Goal: Task Accomplishment & Management: Complete application form

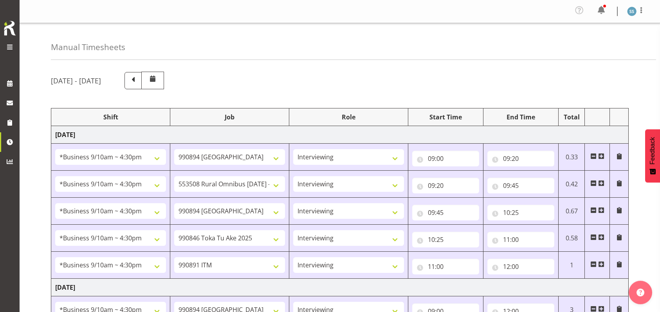
select select "26078"
select select "10576"
select select "47"
select select "26078"
select select "10536"
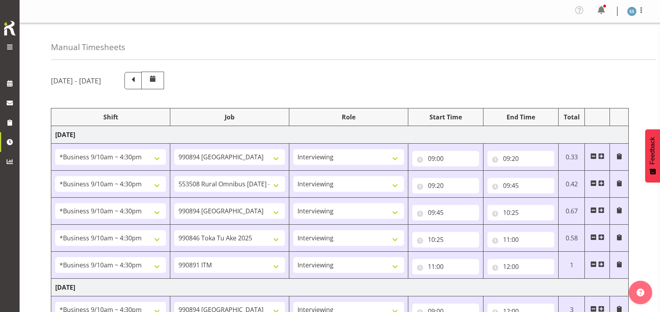
select select "47"
select select "26078"
select select "10576"
select select "47"
select select "26078"
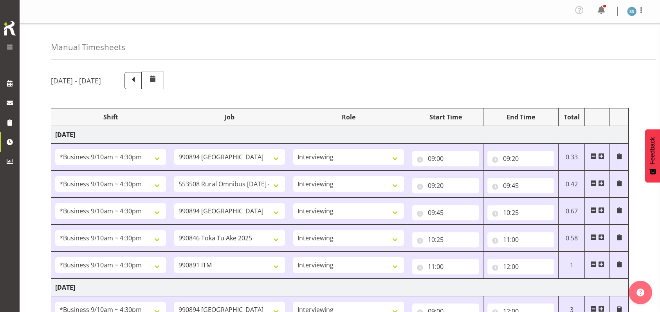
select select "9426"
select select "47"
select select "26078"
select select "10549"
select select "47"
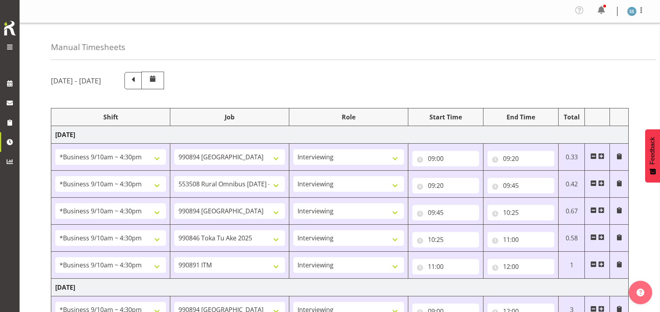
select select "26078"
select select "10576"
select select "47"
select select "48116"
select select "9426"
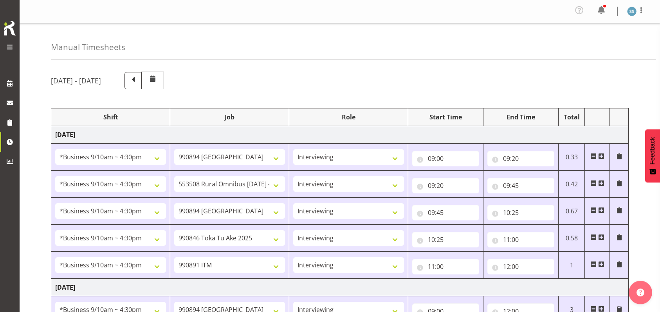
select select "47"
select select "56692"
select select "10499"
select select "47"
select select "26078"
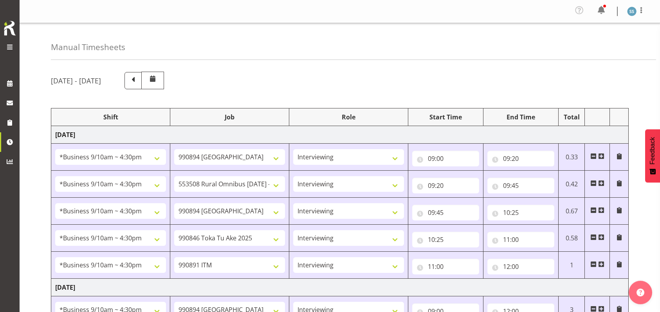
select select "9426"
select select "47"
select select "26078"
select select "10527"
select select "47"
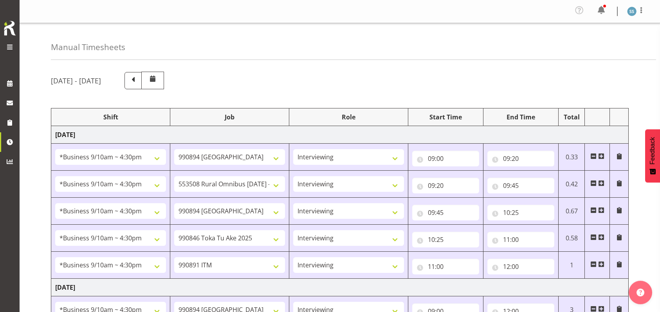
select select "26078"
select select "9426"
select select "47"
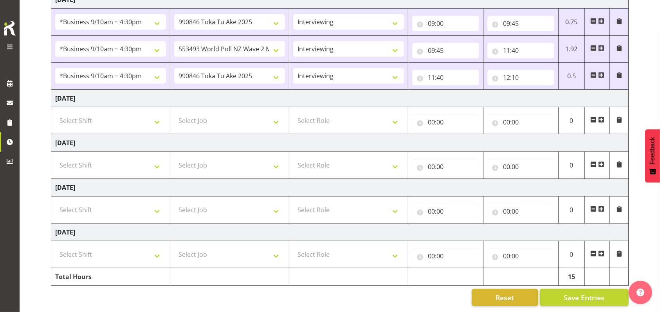
click at [601, 72] on span at bounding box center [601, 75] width 6 height 6
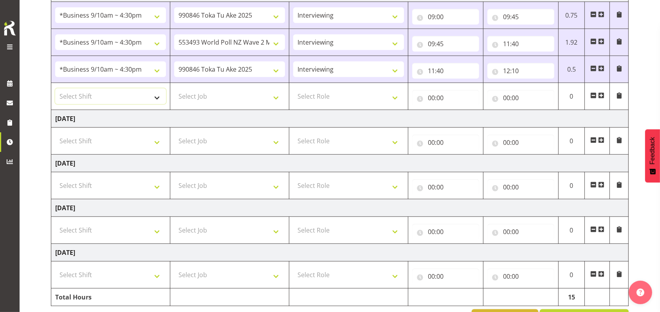
click at [157, 95] on select "Select Shift !!Weekend Residential (Roster IT Shift Label) *Business 9/10am ~ 4…" at bounding box center [110, 96] width 111 height 16
select select "48116"
click at [55, 88] on select "Select Shift !!Weekend Residential (Roster IT Shift Label) *Business 9/10am ~ 4…" at bounding box center [110, 96] width 111 height 16
click at [280, 97] on select "Select Job 550060 IF Admin 553492 World Poll Aus Wave 2 Main 2025 553493 World …" at bounding box center [229, 96] width 111 height 16
select select "9636"
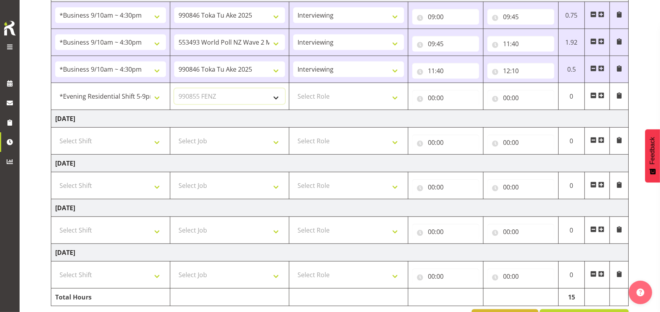
click at [174, 88] on select "Select Job 550060 IF Admin 553492 World Poll Aus Wave 2 Main 2025 553493 World …" at bounding box center [229, 96] width 111 height 16
click at [398, 95] on select "Select Role Briefing Interviewing" at bounding box center [348, 96] width 111 height 16
select select "47"
click at [293, 88] on select "Select Role Briefing Interviewing" at bounding box center [348, 96] width 111 height 16
click at [433, 93] on input "00:00" at bounding box center [445, 98] width 67 height 16
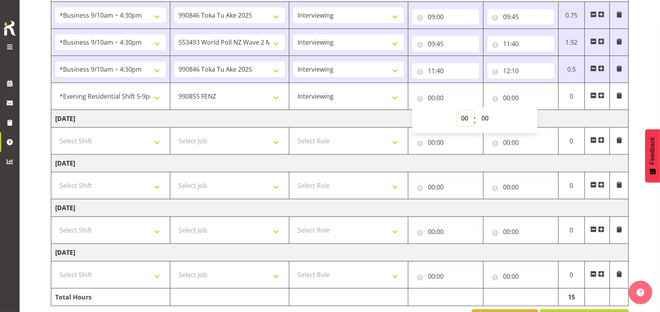
click at [466, 117] on select "00 01 02 03 04 05 06 07 08 09 10 11 12 13 14 15 16 17 18 19 20 21 22 23" at bounding box center [466, 118] width 18 height 16
select select "17"
click at [457, 110] on select "00 01 02 03 04 05 06 07 08 09 10 11 12 13 14 15 16 17 18 19 20 21 22 23" at bounding box center [466, 118] width 18 height 16
type input "17:00"
click at [508, 96] on input "00:00" at bounding box center [520, 98] width 67 height 16
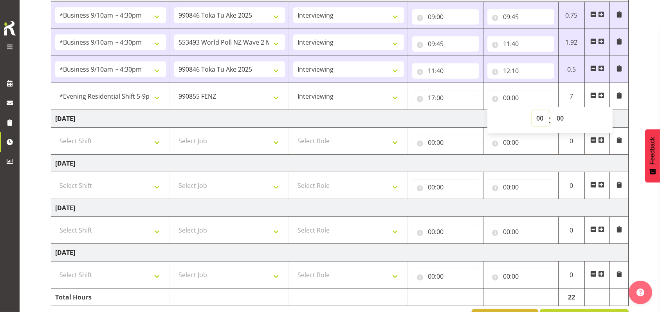
click at [541, 117] on select "00 01 02 03 04 05 06 07 08 09 10 11 12 13 14 15 16 17 18 19 20 21 22 23" at bounding box center [541, 118] width 18 height 16
select select "17"
click at [532, 110] on select "00 01 02 03 04 05 06 07 08 09 10 11 12 13 14 15 16 17 18 19 20 21 22 23" at bounding box center [541, 118] width 18 height 16
type input "17:00"
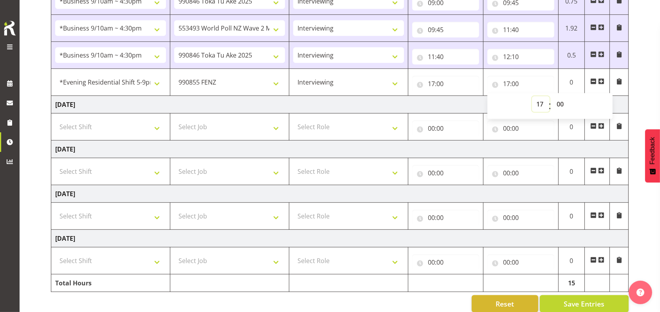
scroll to position [420, 0]
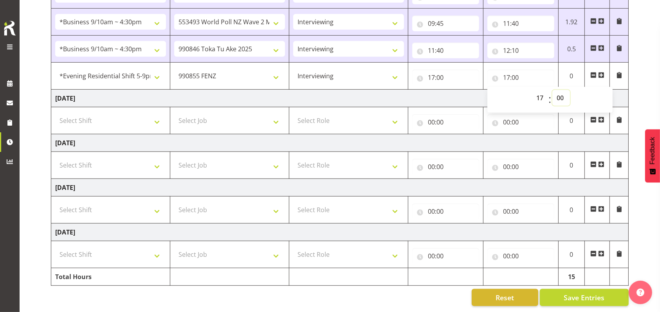
click at [562, 90] on select "00 01 02 03 04 05 06 07 08 09 10 11 12 13 14 15 16 17 18 19 20 21 22 23 24 25 2…" at bounding box center [561, 98] width 18 height 16
click at [560, 90] on select "00 01 02 03 04 05 06 07 08 09 10 11 12 13 14 15 16 17 18 19 20 21 22 23 24 25 2…" at bounding box center [561, 98] width 18 height 16
select select "20"
click at [552, 90] on select "00 01 02 03 04 05 06 07 08 09 10 11 12 13 14 15 16 17 18 19 20 21 22 23 24 25 2…" at bounding box center [561, 98] width 18 height 16
type input "17:20"
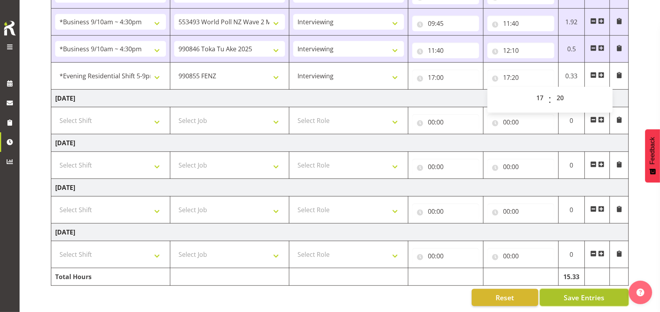
click at [584, 292] on span "Save Entries" at bounding box center [583, 297] width 41 height 10
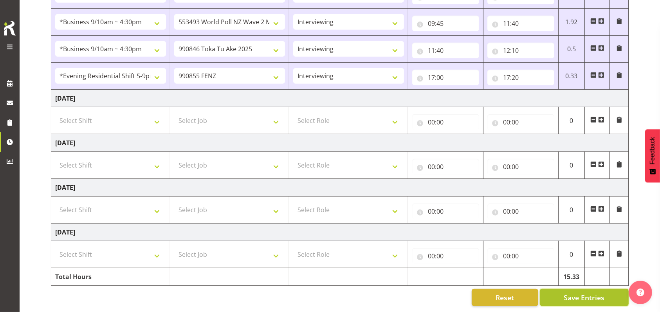
click at [584, 292] on span "Save Entries" at bounding box center [583, 297] width 41 height 10
click at [598, 72] on span at bounding box center [601, 75] width 6 height 6
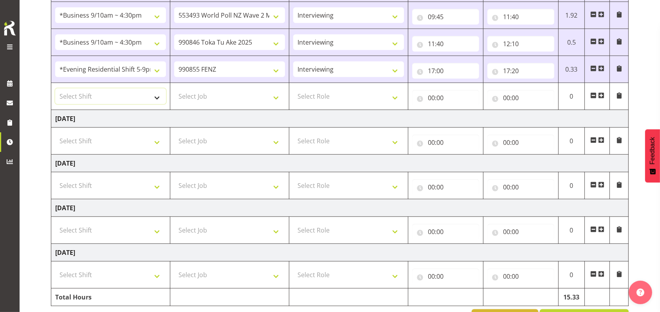
click at [159, 96] on select "Select Shift !!Weekend Residential (Roster IT Shift Label) *Business 9/10am ~ 4…" at bounding box center [110, 96] width 111 height 16
select select "48116"
click at [55, 88] on select "Select Shift !!Weekend Residential (Roster IT Shift Label) *Business 9/10am ~ 4…" at bounding box center [110, 96] width 111 height 16
click at [276, 95] on select "Select Job 550060 IF Admin 553492 World Poll Aus Wave 2 Main 2025 553493 World …" at bounding box center [229, 96] width 111 height 16
select select "9426"
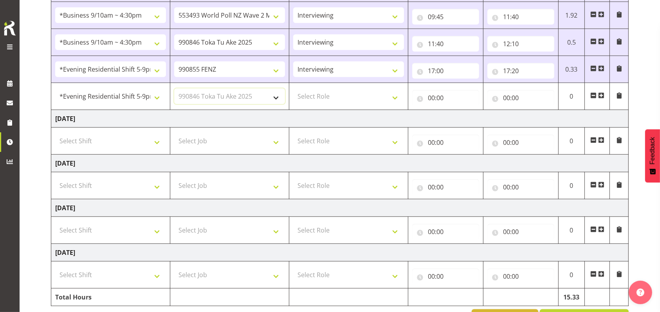
click at [174, 88] on select "Select Job 550060 IF Admin 553492 World Poll Aus Wave 2 Main 2025 553493 World …" at bounding box center [229, 96] width 111 height 16
click at [397, 94] on select "Select Role Briefing Interviewing" at bounding box center [348, 96] width 111 height 16
select select "47"
click at [293, 88] on select "Select Role Briefing Interviewing" at bounding box center [348, 96] width 111 height 16
click at [432, 97] on input "00:00" at bounding box center [445, 98] width 67 height 16
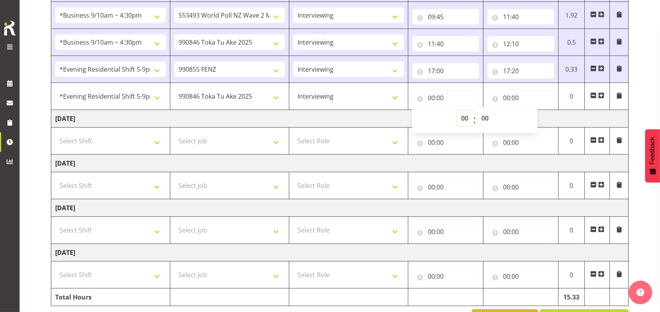
click at [465, 117] on select "00 01 02 03 04 05 06 07 08 09 10 11 12 13 14 15 16 17 18 19 20 21 22 23" at bounding box center [466, 118] width 18 height 16
select select "17"
click at [457, 110] on select "00 01 02 03 04 05 06 07 08 09 10 11 12 13 14 15 16 17 18 19 20 21 22 23" at bounding box center [466, 118] width 18 height 16
type input "17:00"
click at [489, 120] on select "00 01 02 03 04 05 06 07 08 09 10 11 12 13 14 15 16 17 18 19 20 21 22 23 24 25 2…" at bounding box center [486, 118] width 18 height 16
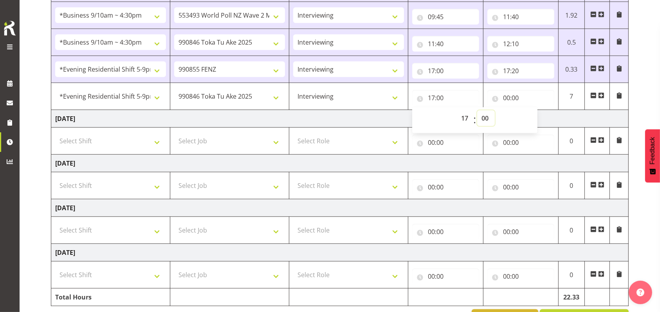
select select "20"
click at [477, 110] on select "00 01 02 03 04 05 06 07 08 09 10 11 12 13 14 15 16 17 18 19 20 21 22 23 24 25 2…" at bounding box center [486, 118] width 18 height 16
type input "17:20"
click at [507, 98] on input "00:00" at bounding box center [520, 98] width 67 height 16
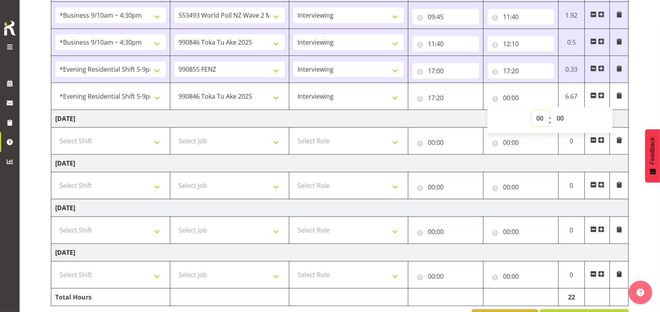
click at [540, 115] on select "00 01 02 03 04 05 06 07 08 09 10 11 12 13 14 15 16 17 18 19 20 21 22 23" at bounding box center [541, 118] width 18 height 16
select select "17"
click at [532, 110] on select "00 01 02 03 04 05 06 07 08 09 10 11 12 13 14 15 16 17 18 19 20 21 22 23" at bounding box center [541, 118] width 18 height 16
type input "17:00"
click at [559, 117] on select "00 01 02 03 04 05 06 07 08 09 10 11 12 13 14 15 16 17 18 19 20 21 22 23 24 25 2…" at bounding box center [561, 118] width 18 height 16
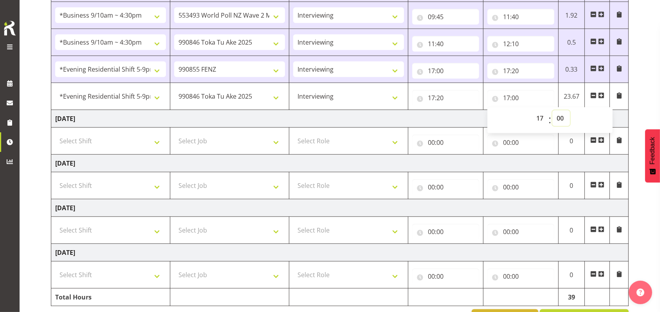
select select "30"
click at [552, 110] on select "00 01 02 03 04 05 06 07 08 09 10 11 12 13 14 15 16 17 18 19 20 21 22 23 24 25 2…" at bounding box center [561, 118] width 18 height 16
type input "17:30"
click at [463, 115] on td "[DATE]" at bounding box center [339, 119] width 577 height 18
click at [601, 93] on span at bounding box center [601, 95] width 6 height 6
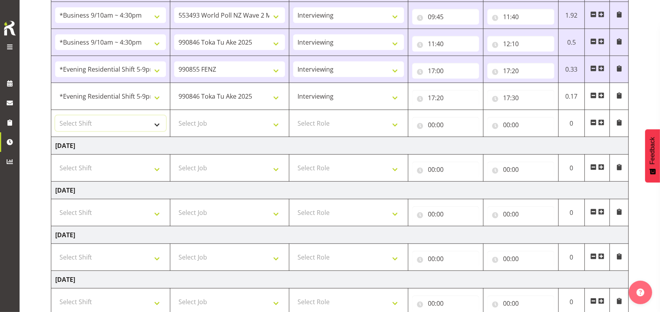
click at [158, 123] on select "Select Shift !!Weekend Residential (Roster IT Shift Label) *Business 9/10am ~ 4…" at bounding box center [110, 123] width 111 height 16
select select "48116"
click at [55, 115] on select "Select Shift !!Weekend Residential (Roster IT Shift Label) *Business 9/10am ~ 4…" at bounding box center [110, 123] width 111 height 16
click at [279, 123] on select "Select Job 550060 IF Admin 553492 World Poll Aus Wave 2 Main 2025 553493 World …" at bounding box center [229, 123] width 111 height 16
select select "9426"
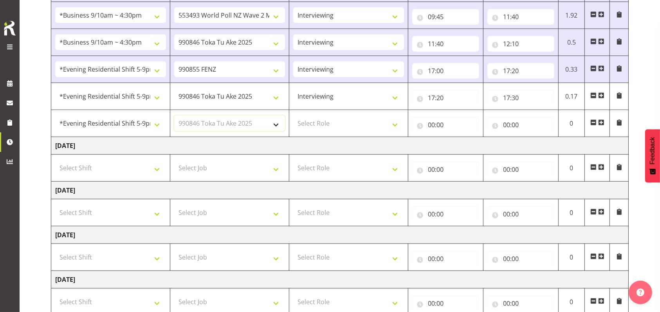
click at [174, 115] on select "Select Job 550060 IF Admin 553492 World Poll Aus Wave 2 Main 2025 553493 World …" at bounding box center [229, 123] width 111 height 16
drag, startPoint x: 392, startPoint y: 122, endPoint x: 388, endPoint y: 130, distance: 8.8
click at [392, 122] on select "Select Role Briefing Interviewing" at bounding box center [348, 123] width 111 height 16
select select "47"
click at [293, 115] on select "Select Role Briefing Interviewing" at bounding box center [348, 123] width 111 height 16
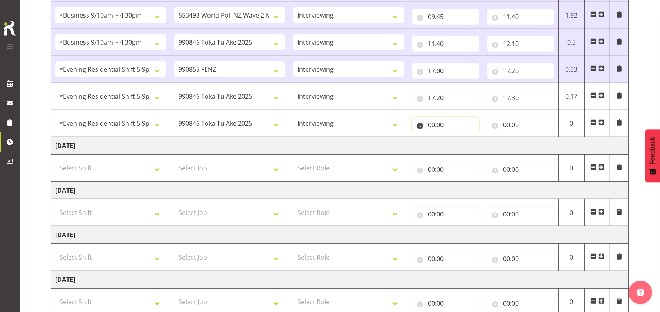
click at [435, 121] on input "00:00" at bounding box center [445, 125] width 67 height 16
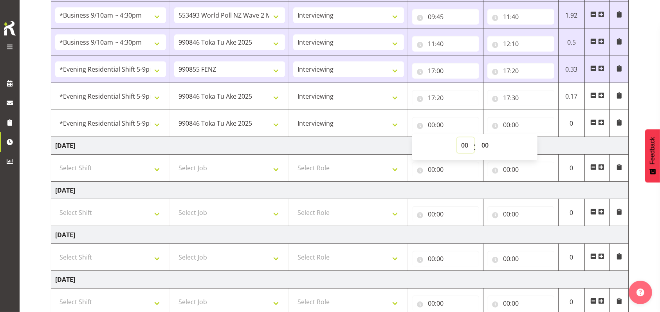
click at [463, 143] on select "00 01 02 03 04 05 06 07 08 09 10 11 12 13 14 15 16 17 18 19 20 21 22 23" at bounding box center [466, 145] width 18 height 16
select select "17"
click at [457, 137] on select "00 01 02 03 04 05 06 07 08 09 10 11 12 13 14 15 16 17 18 19 20 21 22 23" at bounding box center [466, 145] width 18 height 16
type input "17:00"
click at [484, 143] on select "00 01 02 03 04 05 06 07 08 09 10 11 12 13 14 15 16 17 18 19 20 21 22 23 24 25 2…" at bounding box center [486, 145] width 18 height 16
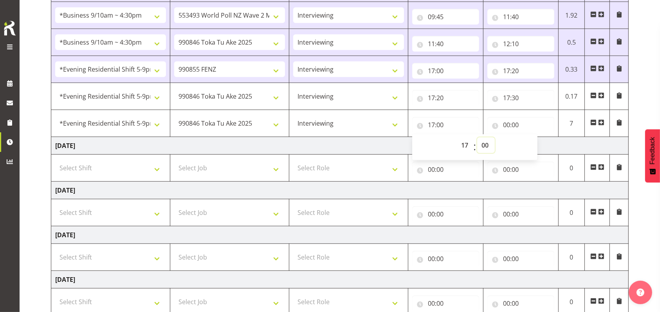
select select "30"
click at [477, 137] on select "00 01 02 03 04 05 06 07 08 09 10 11 12 13 14 15 16 17 18 19 20 21 22 23 24 25 2…" at bounding box center [486, 145] width 18 height 16
type input "17:30"
click at [507, 124] on input "00:00" at bounding box center [520, 125] width 67 height 16
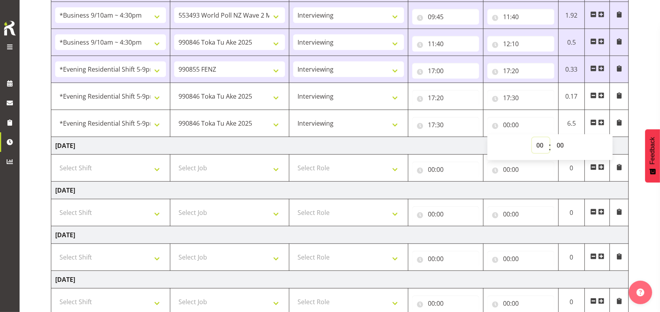
click at [539, 141] on select "00 01 02 03 04 05 06 07 08 09 10 11 12 13 14 15 16 17 18 19 20 21 22 23" at bounding box center [541, 145] width 18 height 16
select select "18"
click at [532, 137] on select "00 01 02 03 04 05 06 07 08 09 10 11 12 13 14 15 16 17 18 19 20 21 22 23" at bounding box center [541, 145] width 18 height 16
type input "18:00"
click at [560, 142] on select "00 01 02 03 04 05 06 07 08 09 10 11 12 13 14 15 16 17 18 19 20 21 22 23 24 25 2…" at bounding box center [561, 145] width 18 height 16
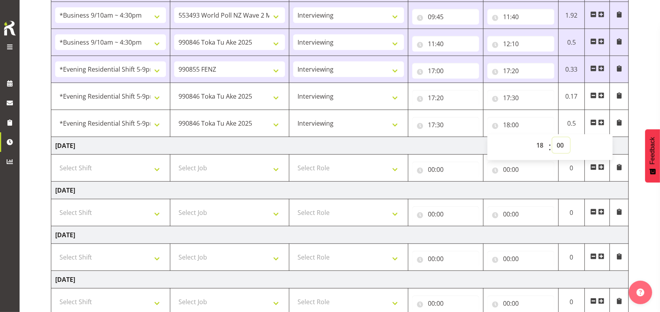
select select "30"
click at [552, 137] on select "00 01 02 03 04 05 06 07 08 09 10 11 12 13 14 15 16 17 18 19 20 21 22 23 24 25 2…" at bounding box center [561, 145] width 18 height 16
type input "18:30"
click at [469, 146] on td "[DATE]" at bounding box center [339, 146] width 577 height 18
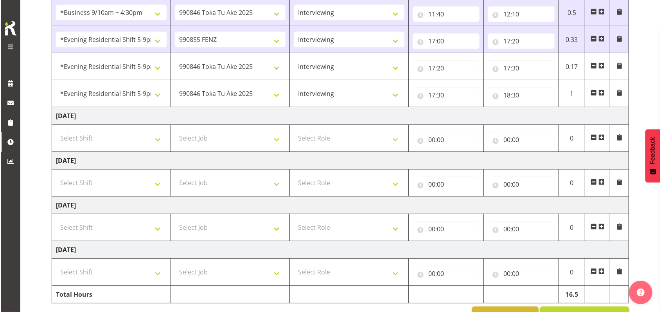
scroll to position [474, 0]
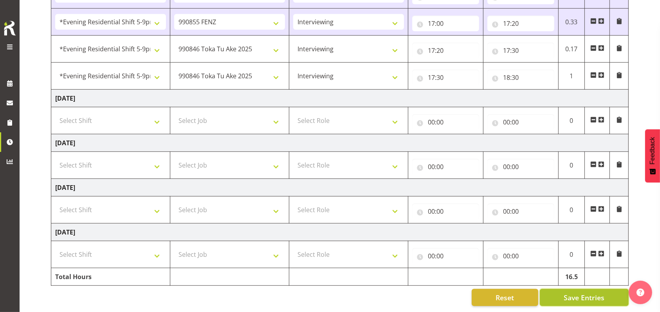
click at [580, 292] on span "Save Entries" at bounding box center [583, 297] width 41 height 10
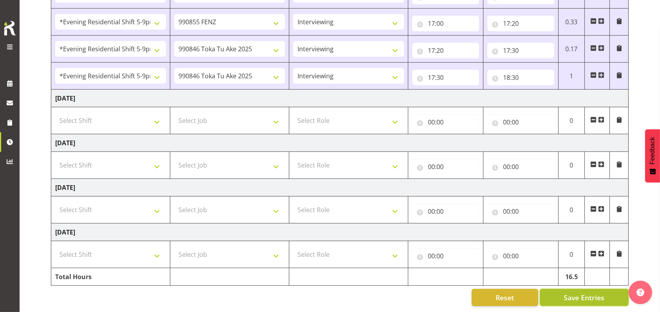
click at [590, 292] on span "Save Entries" at bounding box center [583, 297] width 41 height 10
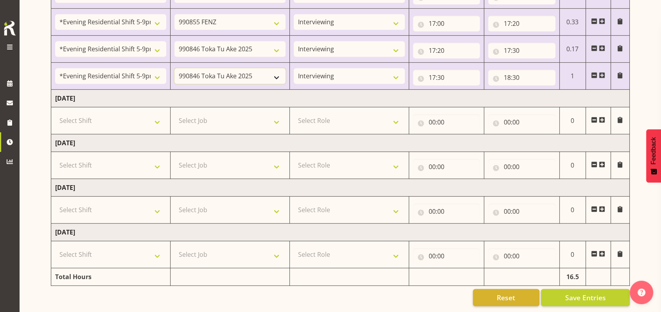
click at [277, 68] on select "550060 IF Admin 553492 World Poll Aus Wave 2 Main 2025 553493 World Poll NZ Wav…" at bounding box center [230, 76] width 111 height 16
select select "9636"
click at [175, 68] on select "550060 IF Admin 553492 World Poll Aus Wave 2 Main 2025 553493 World Poll NZ Wav…" at bounding box center [230, 76] width 111 height 16
click at [605, 293] on span "Save Entries" at bounding box center [585, 297] width 41 height 10
